Goal: Information Seeking & Learning: Find specific fact

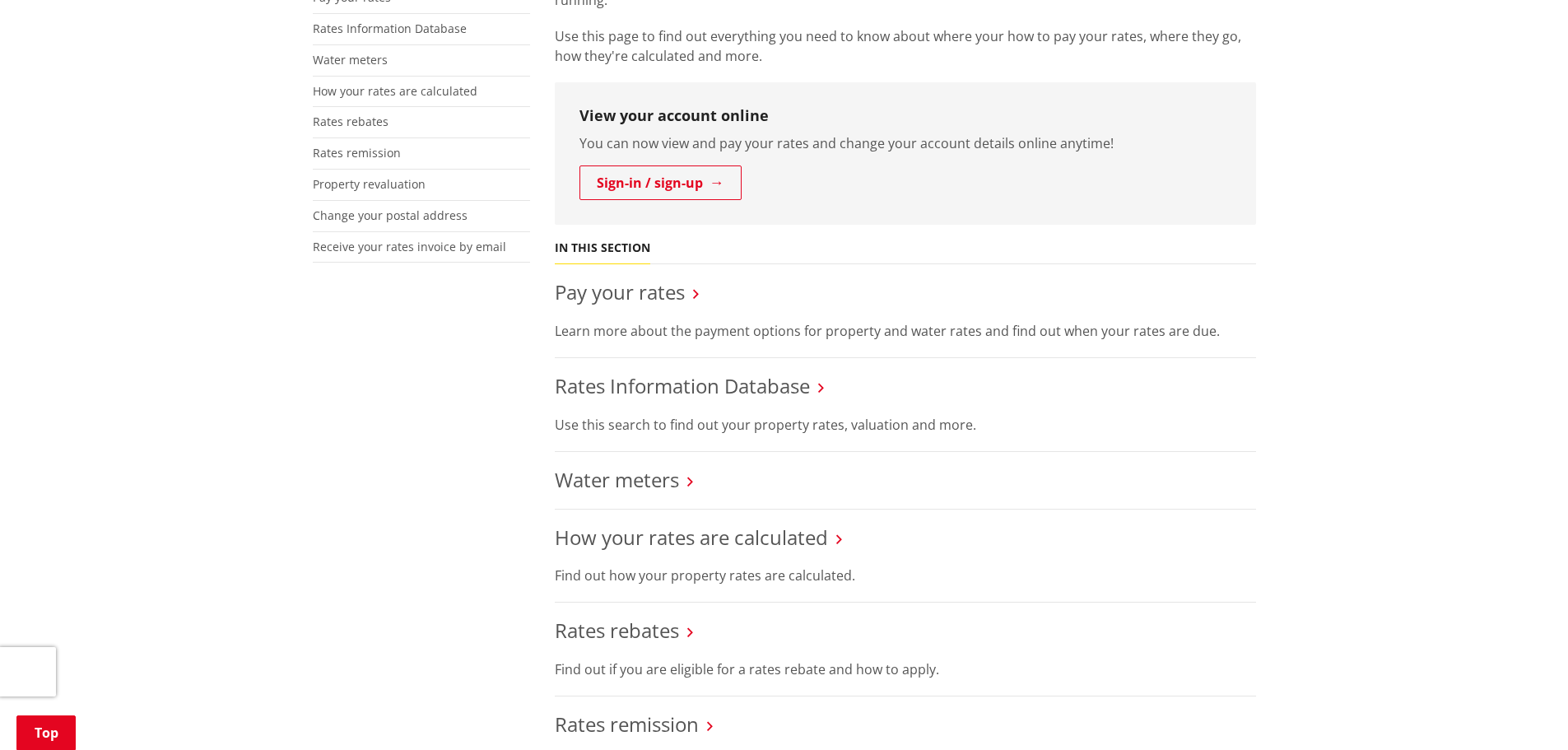
scroll to position [412, 0]
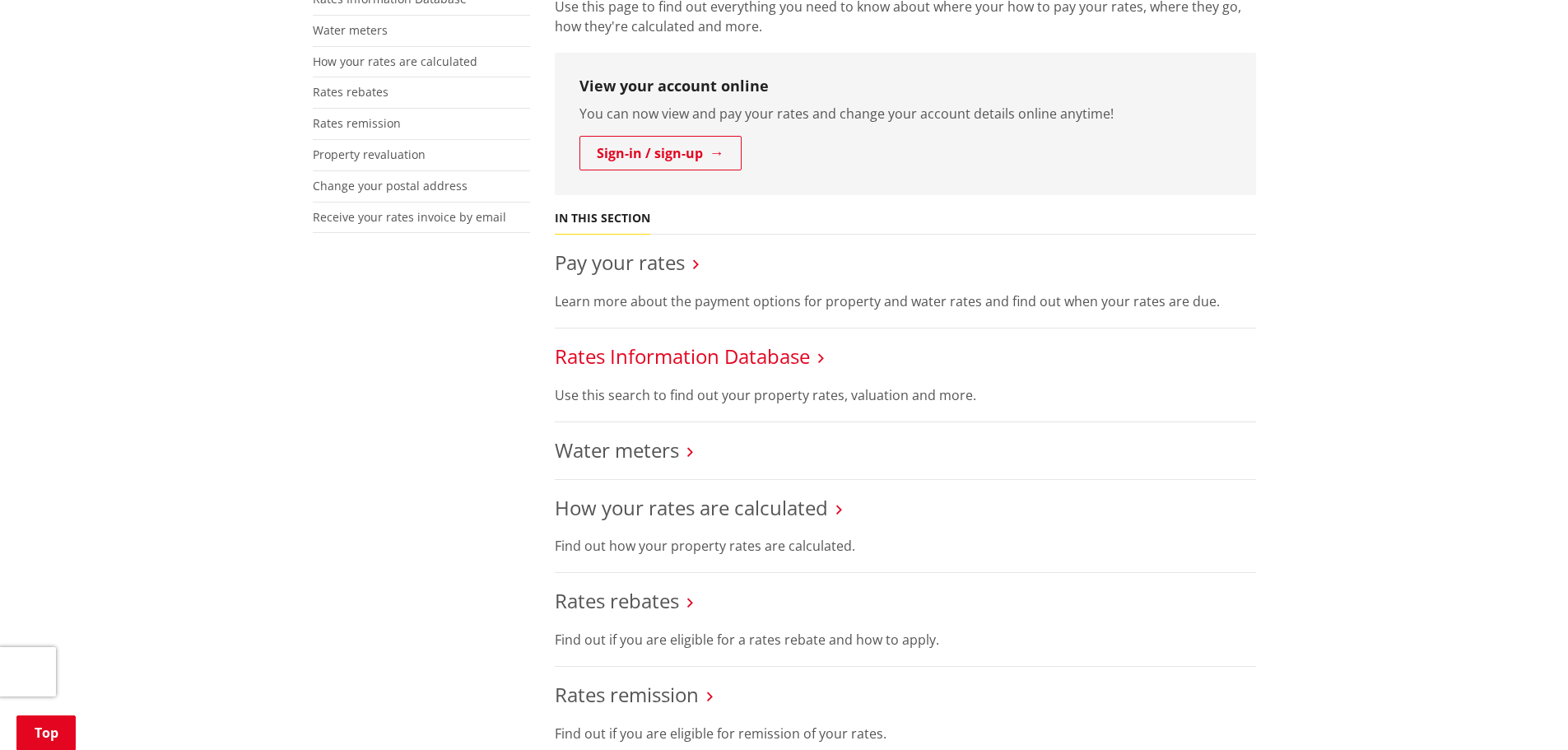
click at [672, 352] on link "Rates Information Database" at bounding box center [682, 356] width 255 height 27
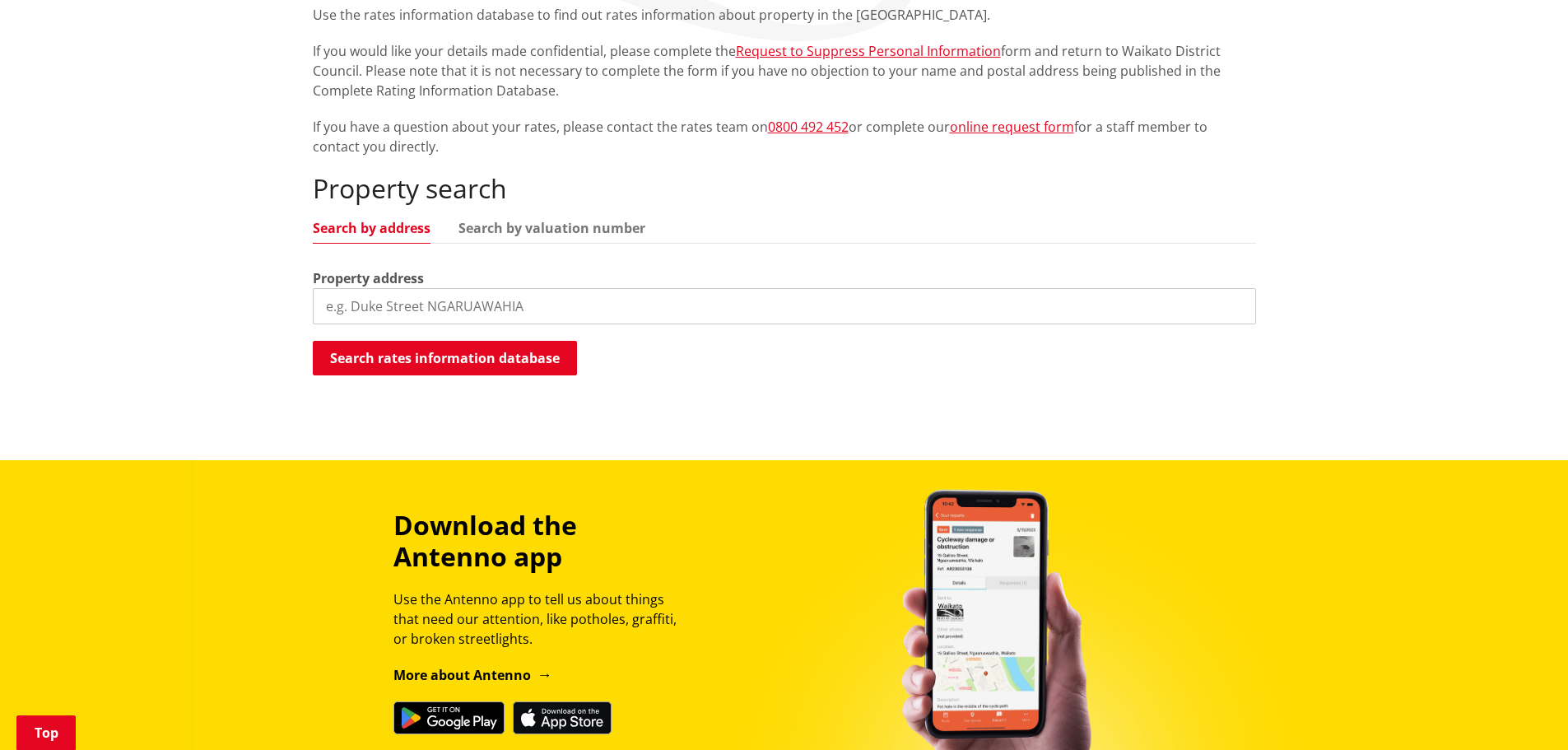
scroll to position [330, 0]
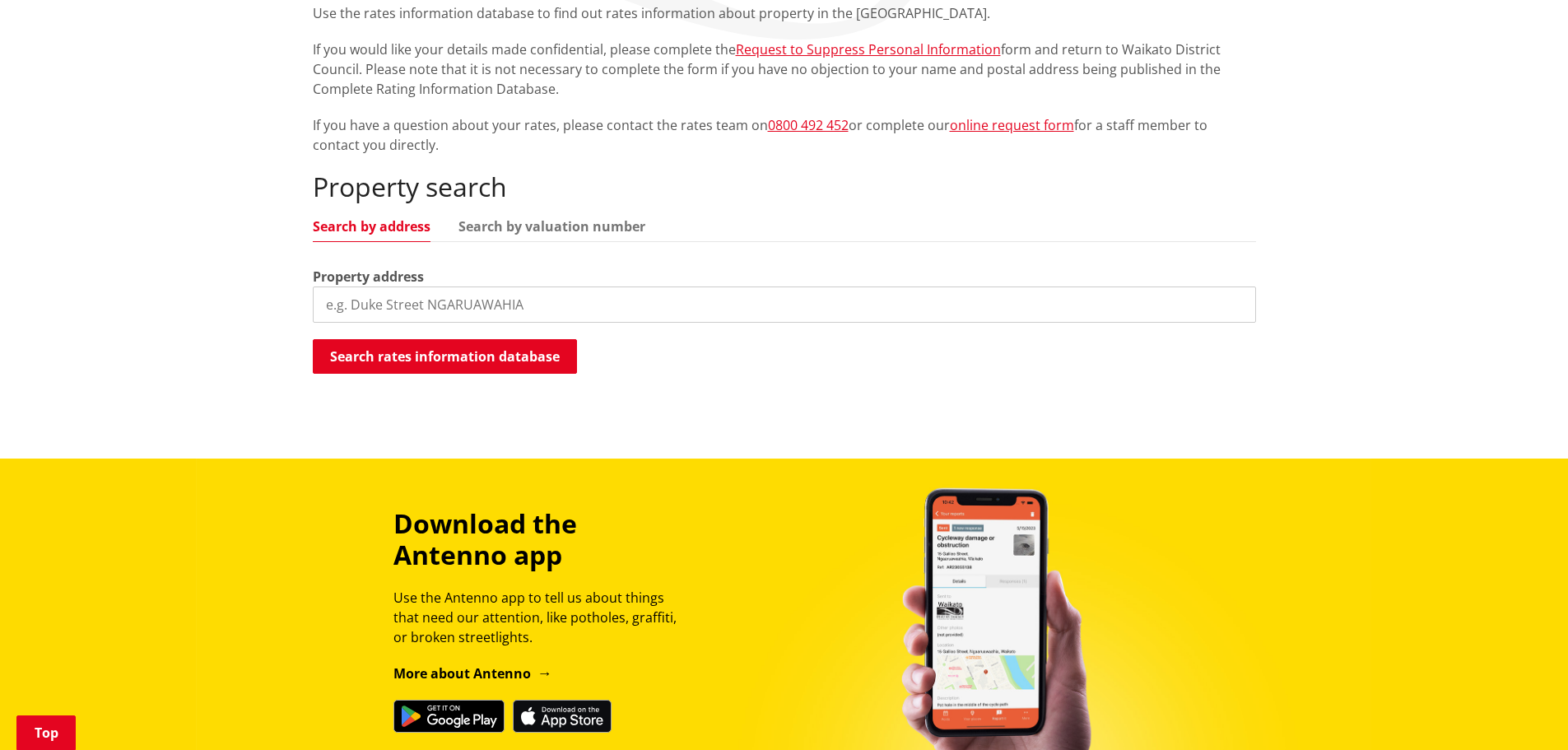
click at [408, 313] on input "search" at bounding box center [784, 304] width 944 height 36
type input "[STREET_ADDRESS][PERSON_NAME]"
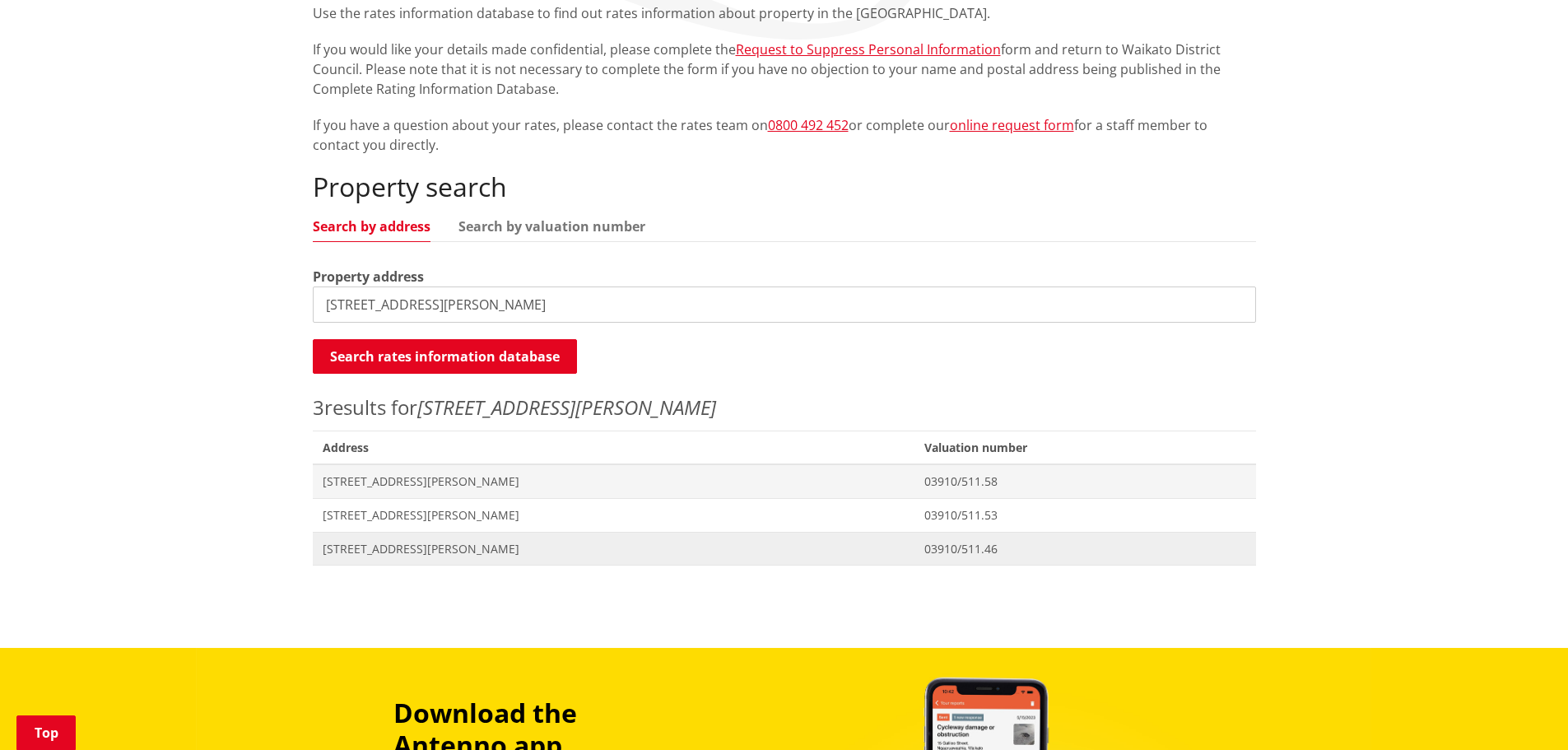
click at [417, 547] on span "[STREET_ADDRESS][PERSON_NAME]" at bounding box center [614, 549] width 583 height 17
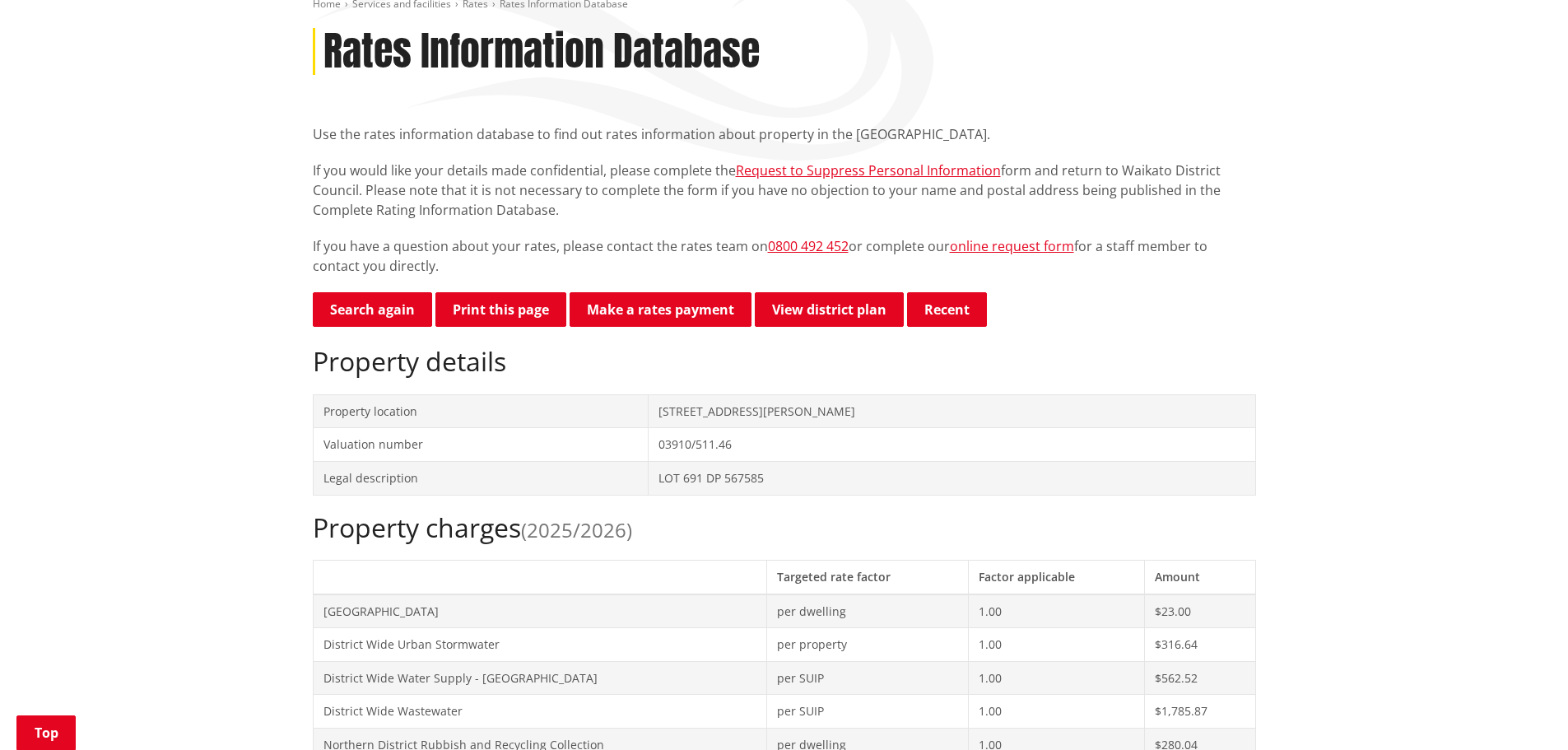
scroll to position [164, 0]
